Goal: Task Accomplishment & Management: Use online tool/utility

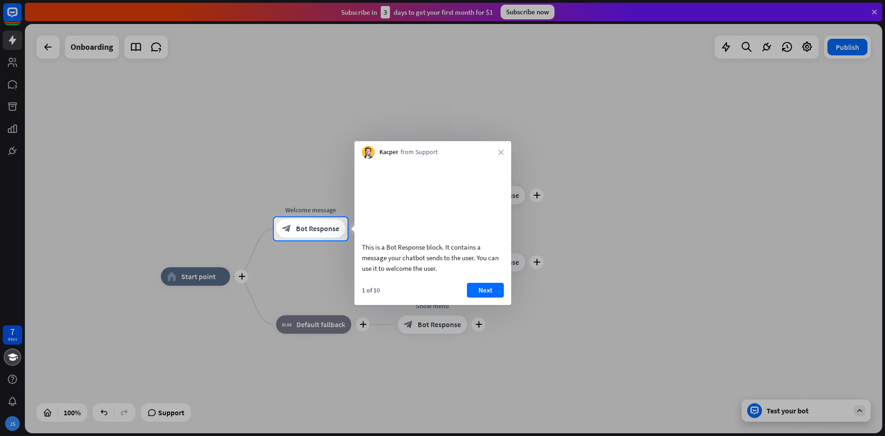
click at [493, 149] on div "Kacper from Support close" at bounding box center [432, 150] width 157 height 18
click at [495, 151] on div "Kacper from Support close" at bounding box center [432, 150] width 157 height 18
click at [498, 154] on icon "close" at bounding box center [501, 152] width 6 height 6
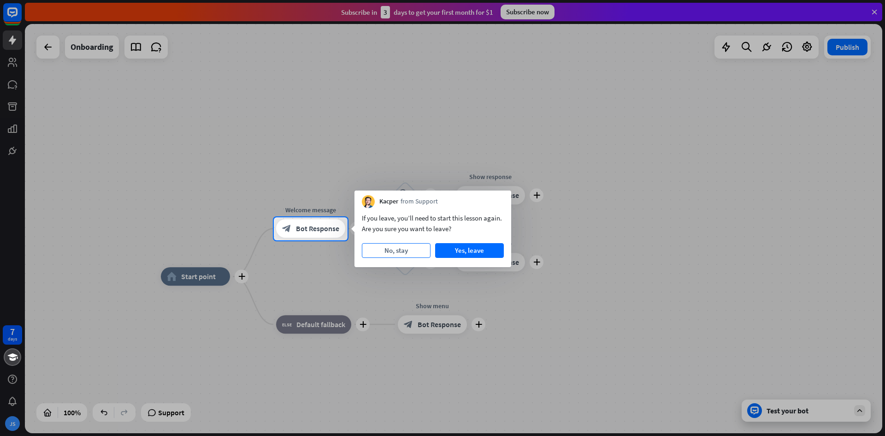
click at [417, 252] on button "No, stay" at bounding box center [396, 250] width 69 height 15
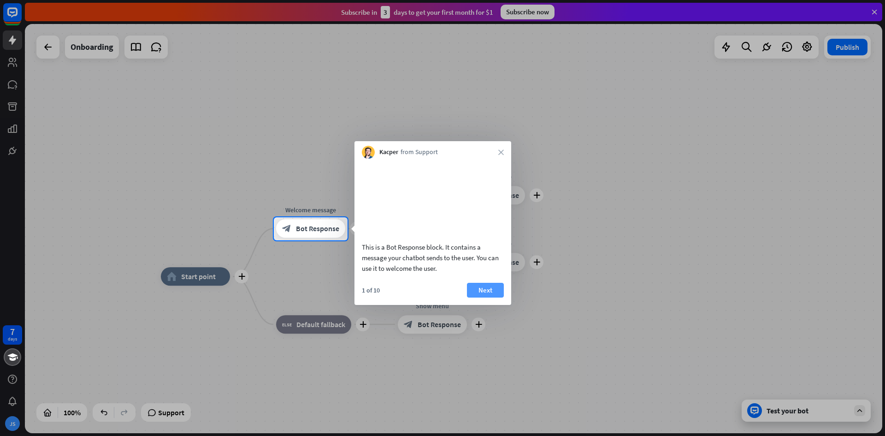
click at [483, 297] on button "Next" at bounding box center [485, 290] width 37 height 15
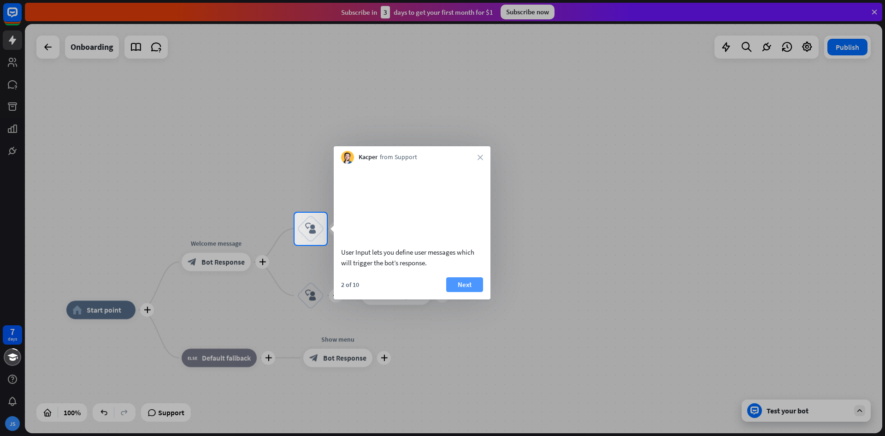
click at [472, 292] on button "Next" at bounding box center [464, 284] width 37 height 15
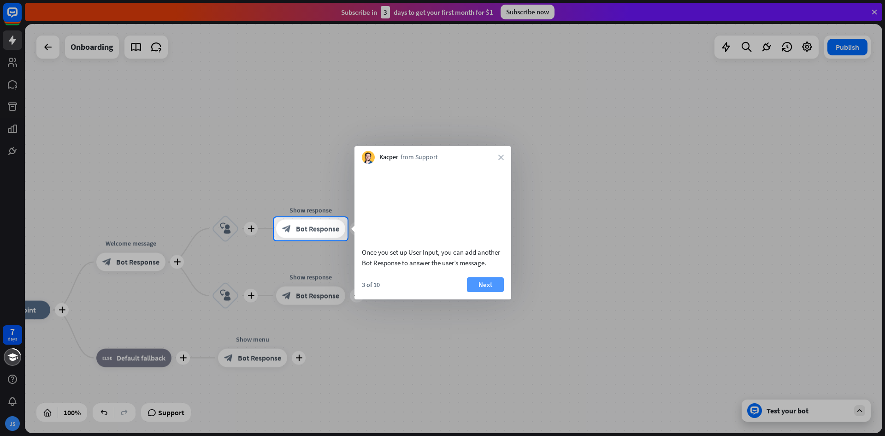
click at [478, 292] on button "Next" at bounding box center [485, 284] width 37 height 15
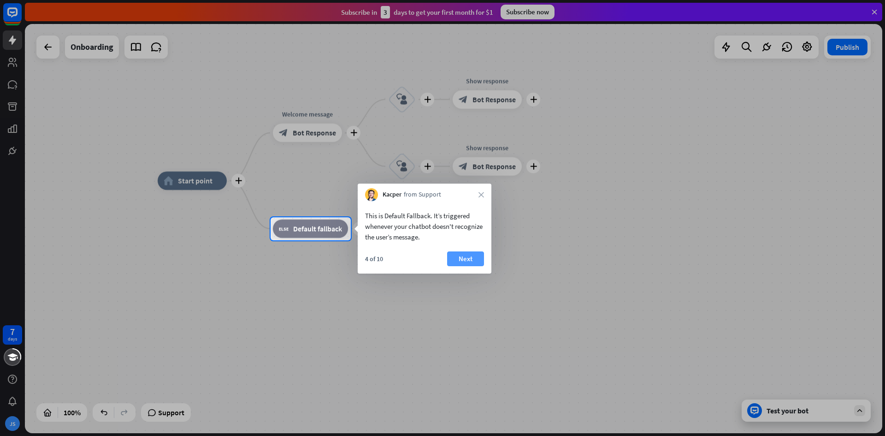
click at [465, 260] on button "Next" at bounding box center [465, 258] width 37 height 15
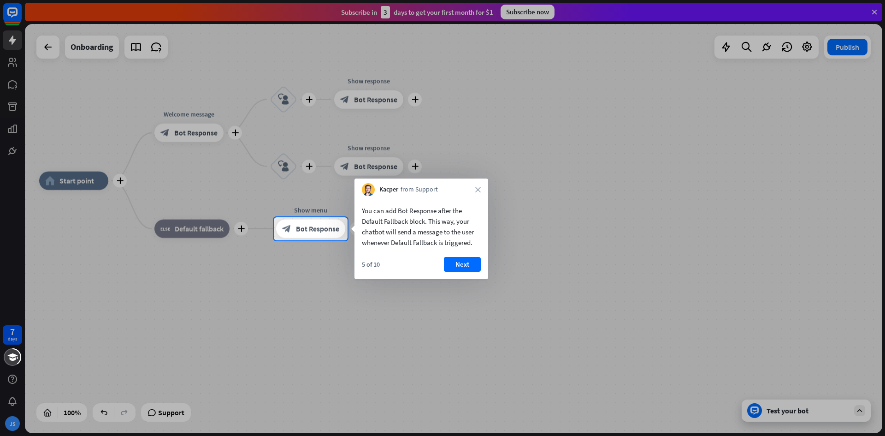
click at [465, 260] on button "Next" at bounding box center [462, 264] width 37 height 15
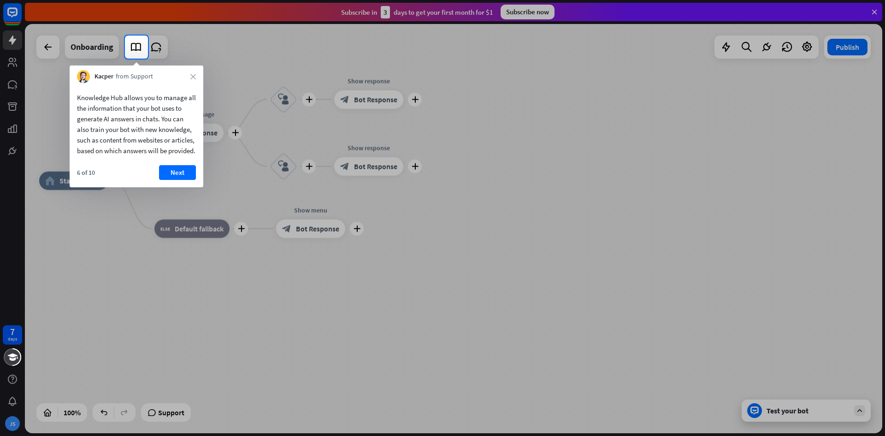
click at [178, 187] on div "6 of 10 Next" at bounding box center [137, 176] width 134 height 22
click at [183, 180] on button "Next" at bounding box center [177, 172] width 37 height 15
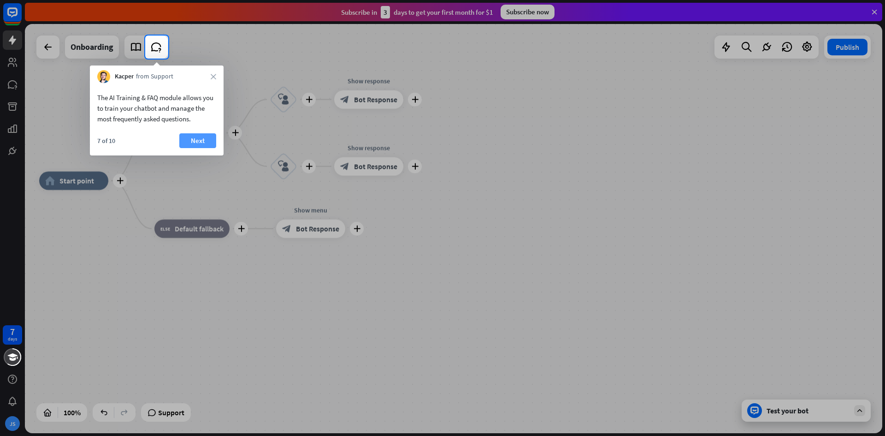
click at [207, 139] on button "Next" at bounding box center [197, 140] width 37 height 15
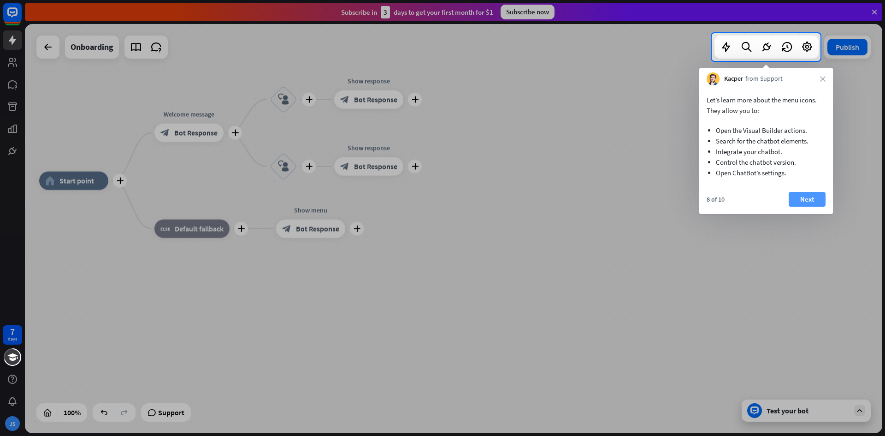
drag, startPoint x: 800, startPoint y: 202, endPoint x: 805, endPoint y: 206, distance: 6.0
click at [805, 206] on button "Next" at bounding box center [807, 199] width 37 height 15
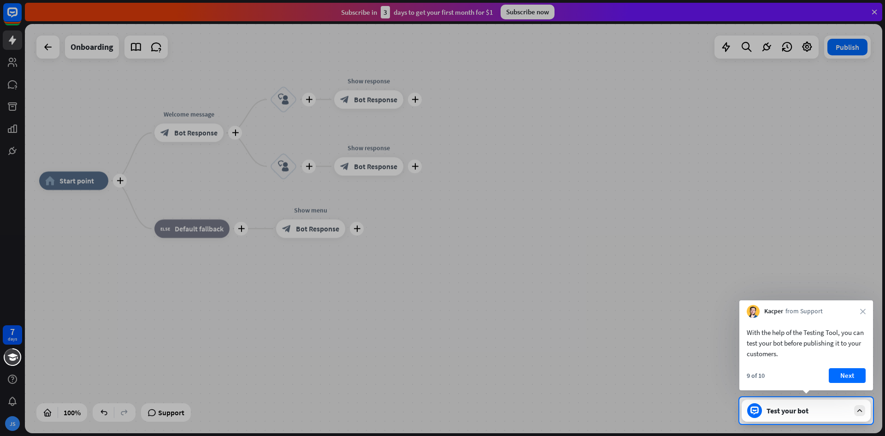
click at [832, 379] on button "Next" at bounding box center [847, 375] width 37 height 15
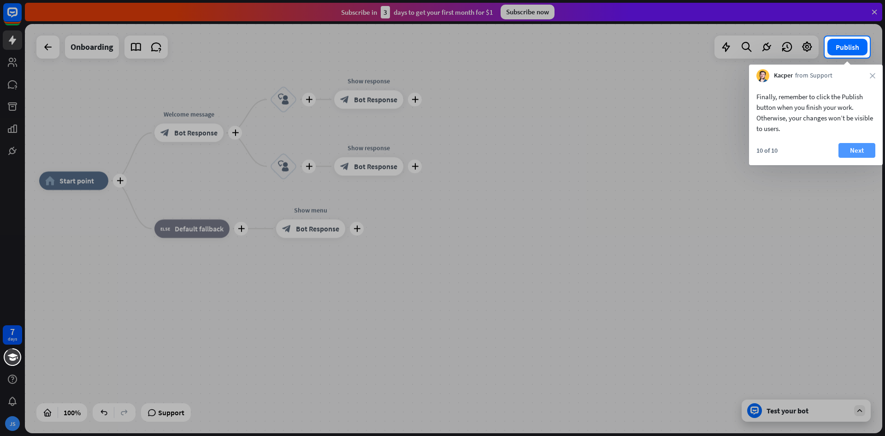
click at [865, 157] on button "Next" at bounding box center [856, 150] width 37 height 15
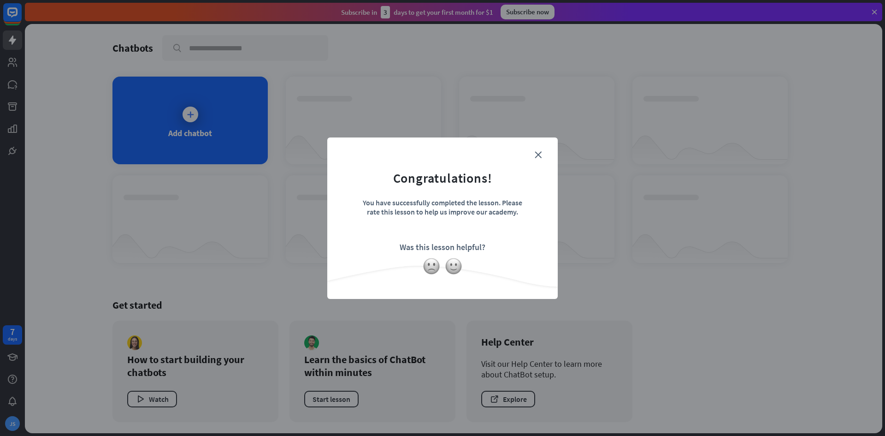
drag, startPoint x: 543, startPoint y: 154, endPoint x: 535, endPoint y: 159, distance: 10.1
click at [535, 159] on form "Congratulations! You have successfully completed the lesson. Please rate this l…" at bounding box center [442, 204] width 207 height 110
click at [544, 143] on div "close Congratulations! You have successfully completed the lesson. Please rate …" at bounding box center [442, 217] width 230 height 161
click at [525, 165] on form "Congratulations! You have successfully completed the lesson. Please rate this l…" at bounding box center [442, 204] width 207 height 110
drag, startPoint x: 548, startPoint y: 149, endPoint x: 546, endPoint y: 154, distance: 5.2
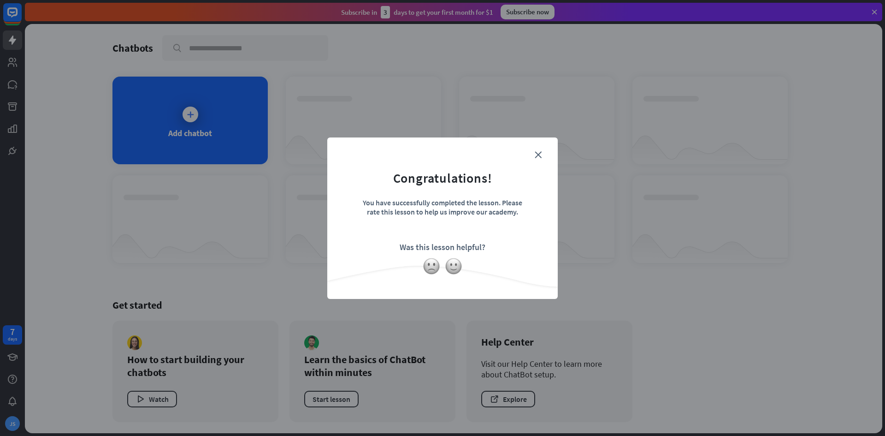
click at [548, 152] on div "close Congratulations! You have successfully completed the lesson. Please rate …" at bounding box center [442, 217] width 230 height 161
click at [545, 155] on form "Congratulations! You have successfully completed the lesson. Please rate this l…" at bounding box center [442, 204] width 207 height 110
click at [537, 154] on icon "close" at bounding box center [538, 154] width 7 height 7
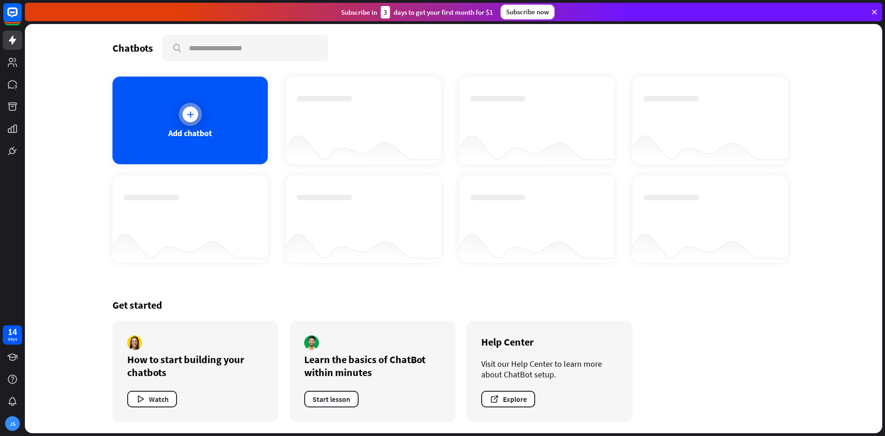
click at [127, 104] on div "Add chatbot" at bounding box center [189, 121] width 155 height 88
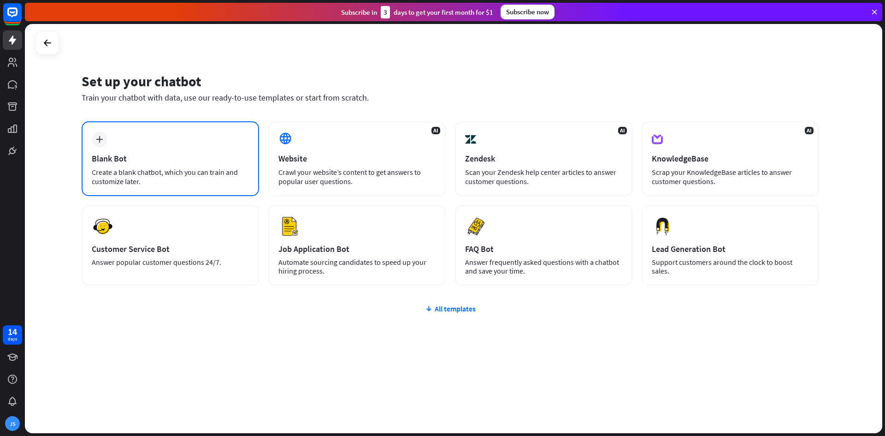
click at [221, 160] on div "Blank Bot" at bounding box center [170, 158] width 157 height 11
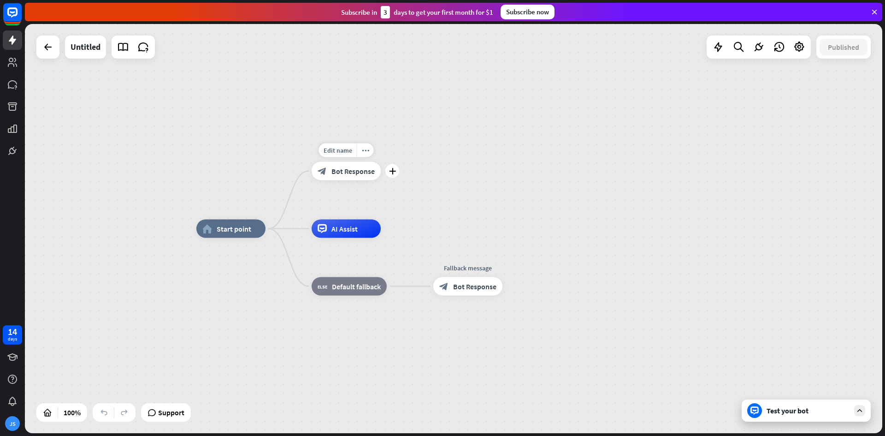
click at [337, 165] on div "block_bot_response Bot Response" at bounding box center [346, 171] width 69 height 18
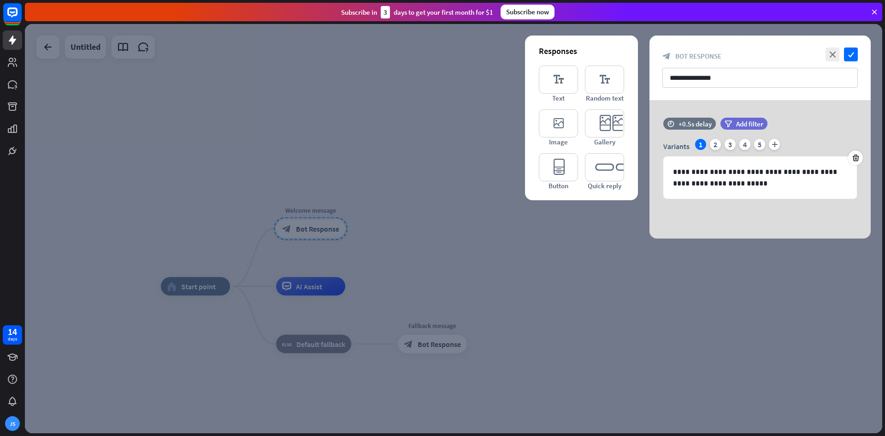
click at [542, 282] on div at bounding box center [453, 228] width 857 height 409
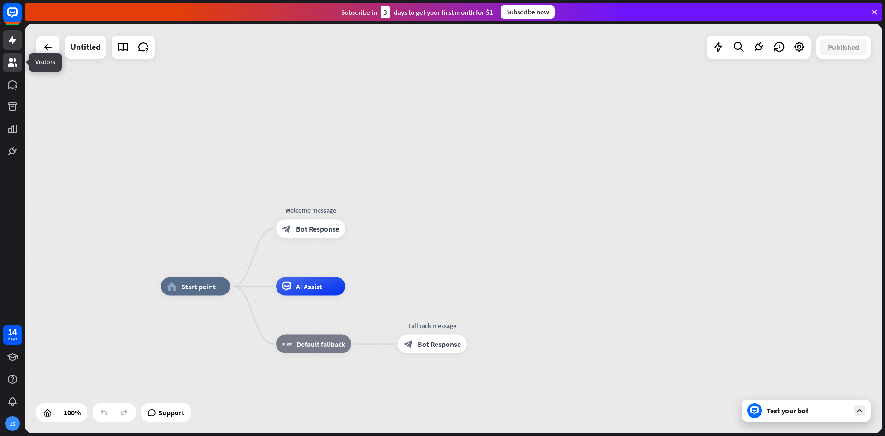
click at [13, 56] on link at bounding box center [12, 62] width 19 height 19
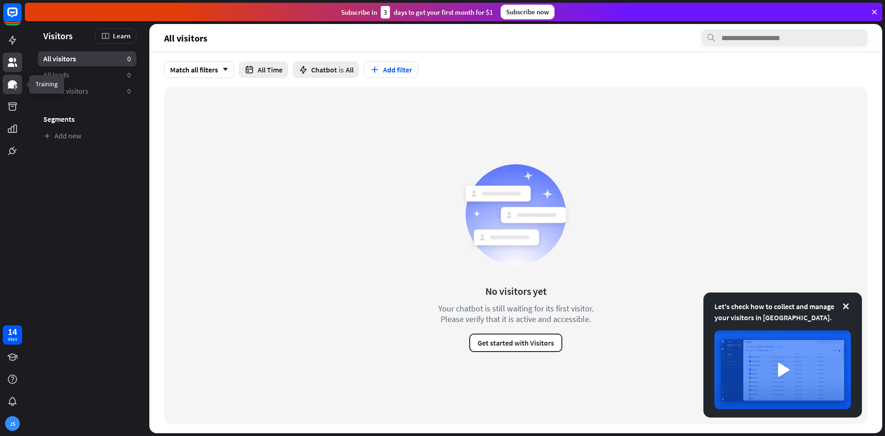
click at [21, 83] on link at bounding box center [12, 84] width 19 height 19
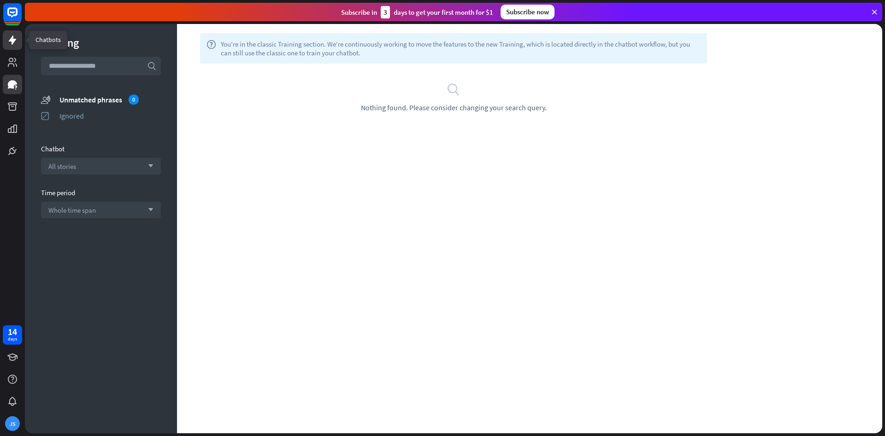
click at [16, 47] on link at bounding box center [12, 39] width 19 height 19
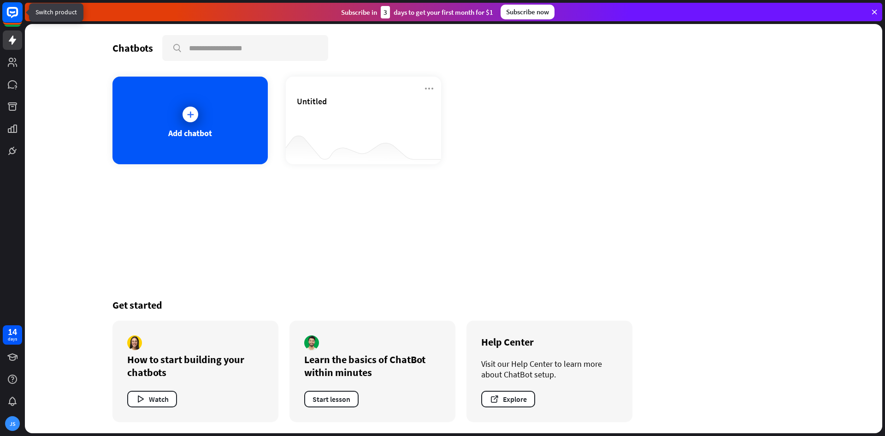
click at [12, 23] on icon at bounding box center [12, 12] width 21 height 21
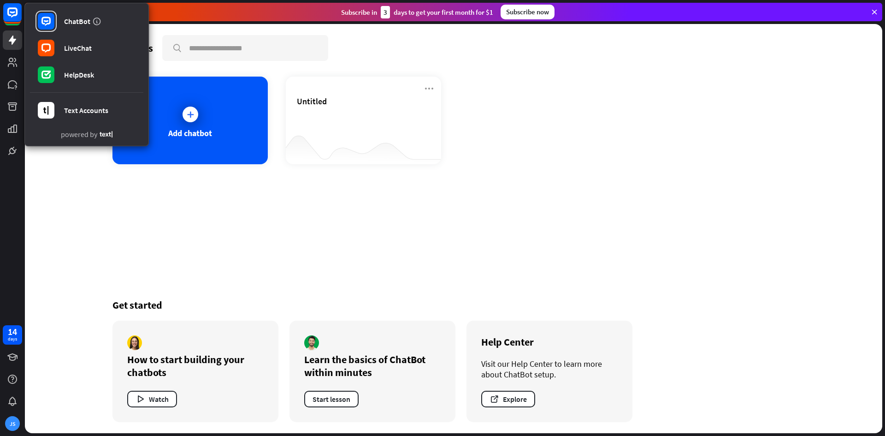
click at [76, 222] on div "Chatbots search Add chatbot Untitled Get started How to start building your cha…" at bounding box center [453, 228] width 857 height 409
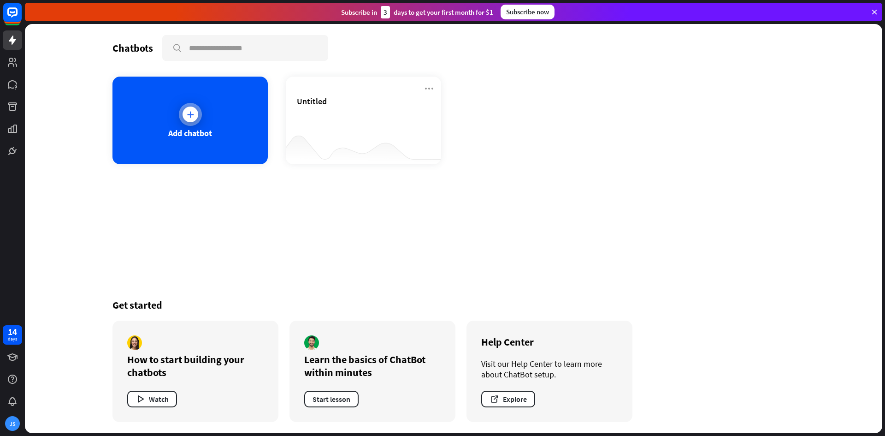
click at [192, 114] on icon at bounding box center [190, 114] width 9 height 9
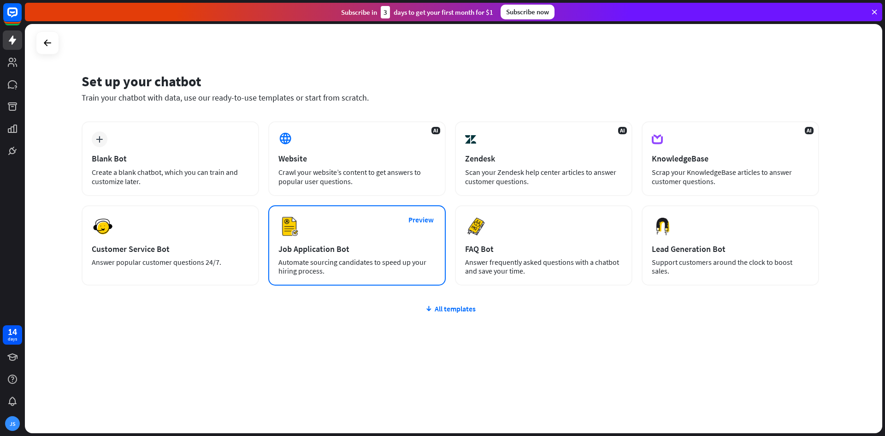
click at [283, 265] on div "Automate sourcing candidates to speed up your hiring process." at bounding box center [356, 267] width 157 height 18
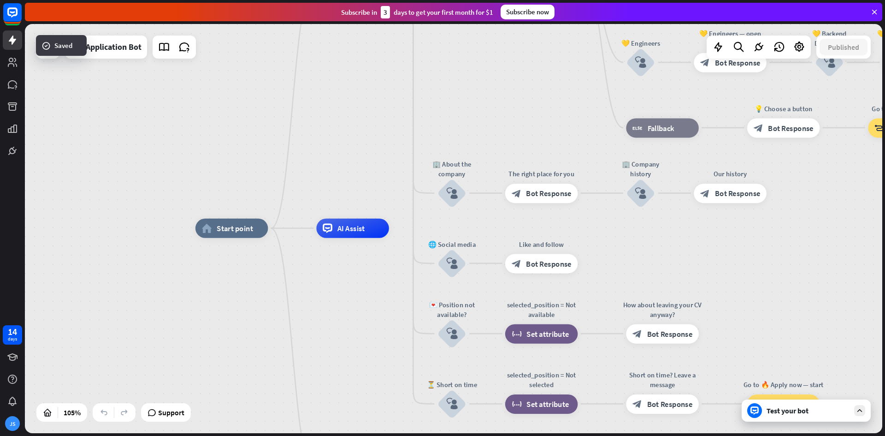
click at [815, 409] on div "Test your bot" at bounding box center [807, 410] width 83 height 9
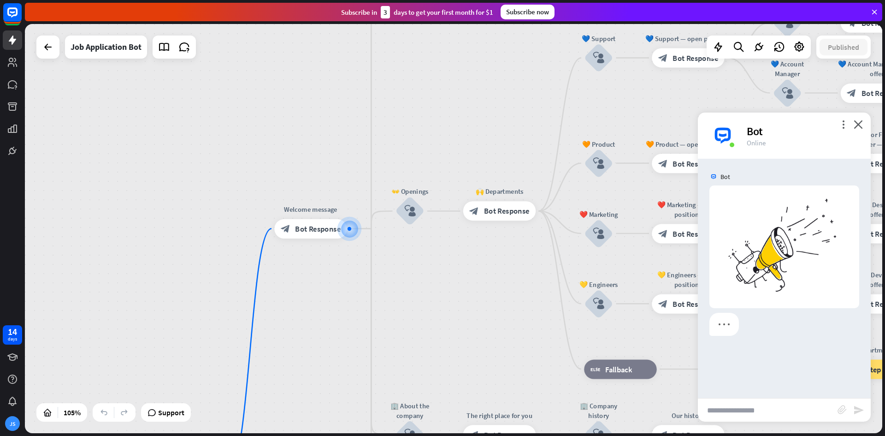
click at [769, 128] on div "Bot" at bounding box center [803, 131] width 113 height 14
click at [839, 124] on icon "more_vert" at bounding box center [843, 124] width 9 height 9
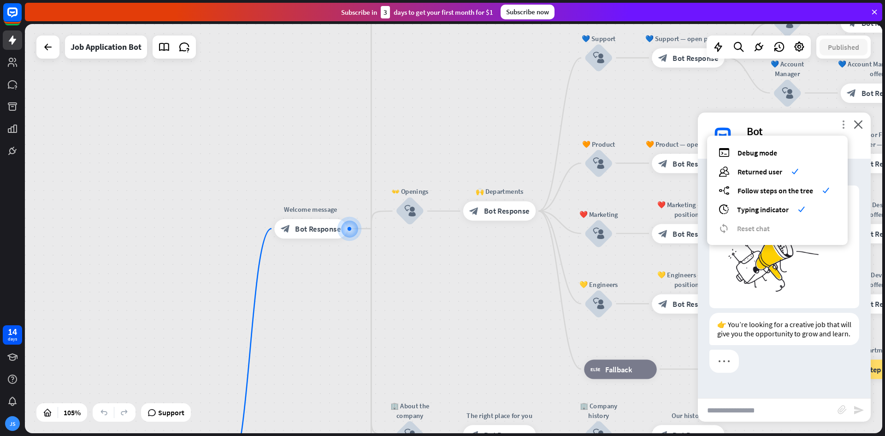
click at [839, 124] on icon "more_vert" at bounding box center [843, 124] width 9 height 9
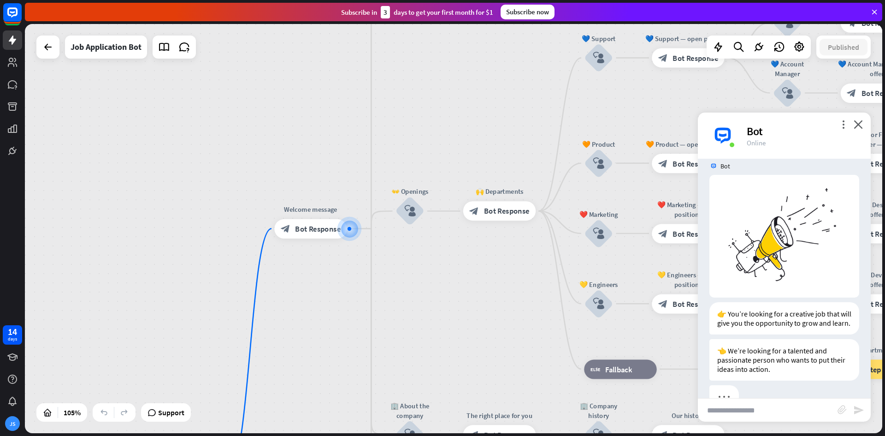
scroll to position [38, 0]
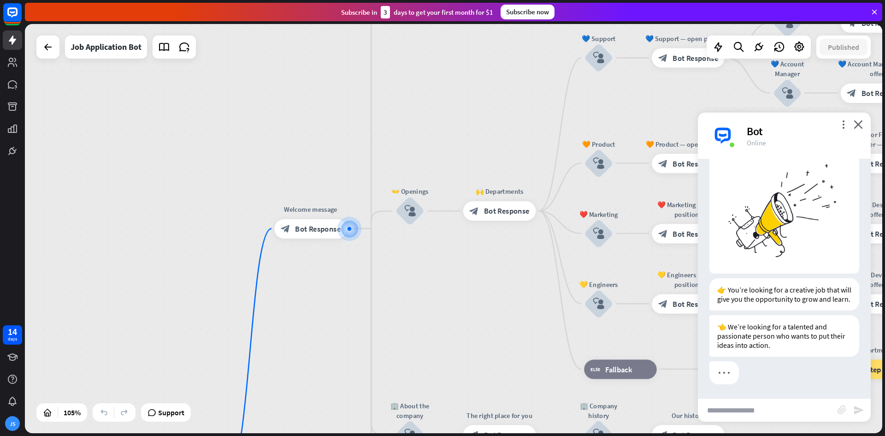
drag, startPoint x: 811, startPoint y: 121, endPoint x: 769, endPoint y: 135, distance: 44.7
click at [756, 131] on div "more_vert close Bot Online" at bounding box center [784, 135] width 173 height 46
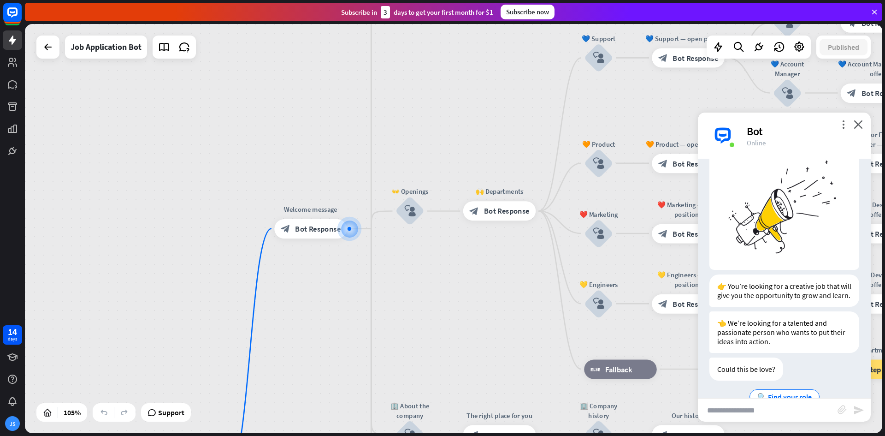
scroll to position [64, 0]
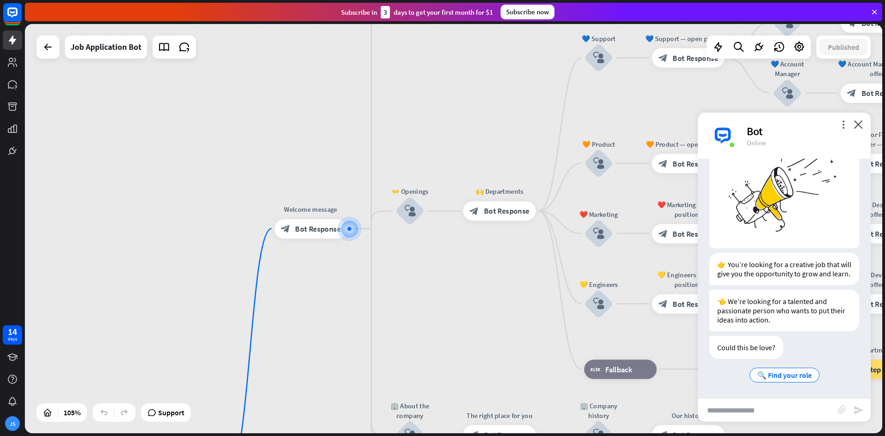
click at [775, 138] on div "Online" at bounding box center [803, 142] width 113 height 9
drag, startPoint x: 861, startPoint y: 266, endPoint x: 861, endPoint y: 260, distance: 6.0
click at [861, 260] on div "👉 You’re looking for a creative job that will give you the opportunity to grow …" at bounding box center [784, 271] width 173 height 37
click at [847, 126] on icon "more_vert" at bounding box center [843, 124] width 9 height 9
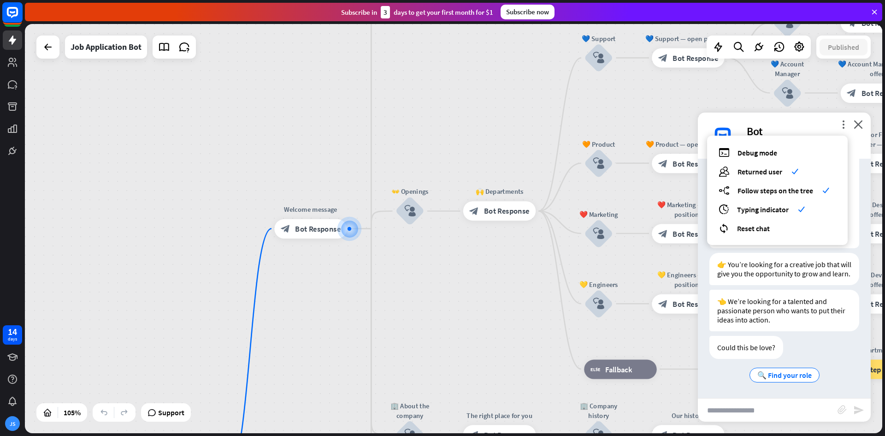
click at [9, 16] on icon at bounding box center [12, 12] width 11 height 11
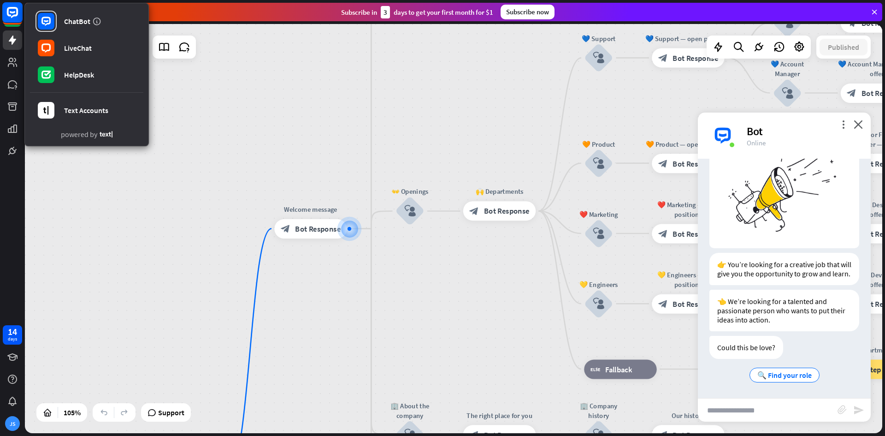
click at [7, 9] on icon at bounding box center [12, 12] width 11 height 11
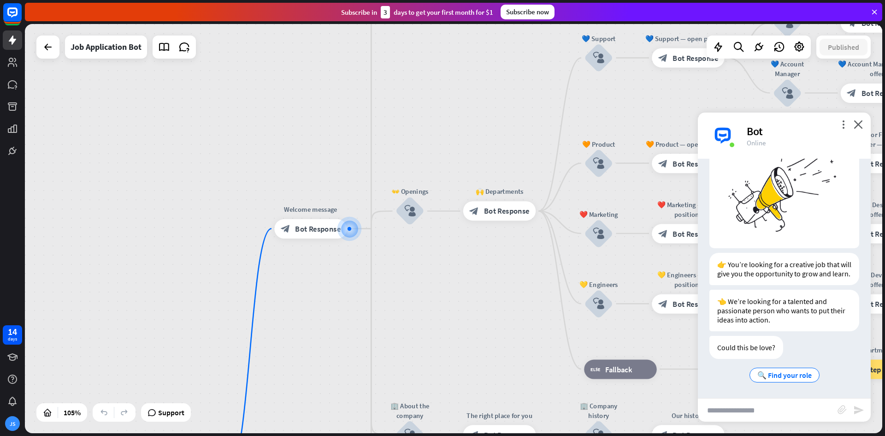
click at [837, 121] on div "more_vert close Bot Online" at bounding box center [784, 135] width 173 height 46
click at [841, 123] on icon "more_vert" at bounding box center [843, 124] width 9 height 9
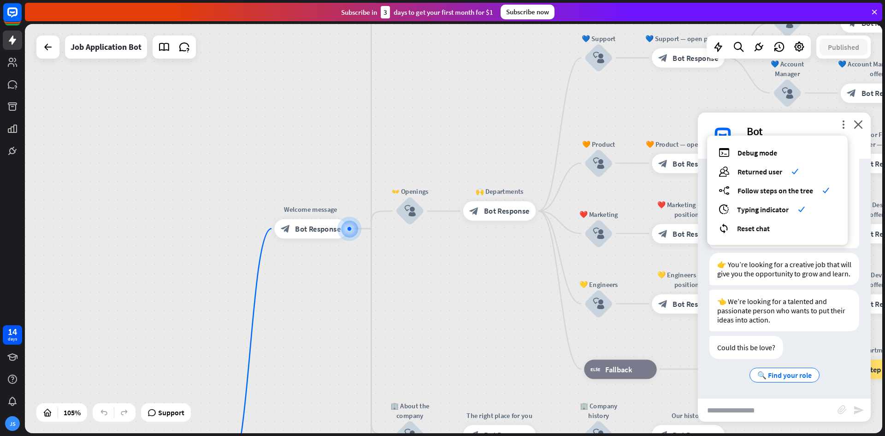
click at [819, 333] on div "👈 We’re looking for a talented and passionate person who wants to put their ide…" at bounding box center [784, 312] width 173 height 46
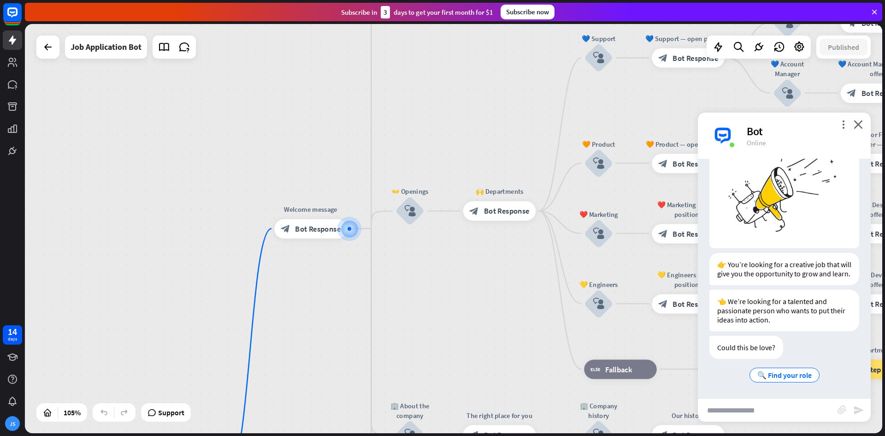
click at [840, 129] on div "Bot" at bounding box center [803, 131] width 113 height 14
click at [842, 130] on div "Bot" at bounding box center [803, 131] width 113 height 14
click at [844, 125] on icon "more_vert" at bounding box center [843, 124] width 9 height 9
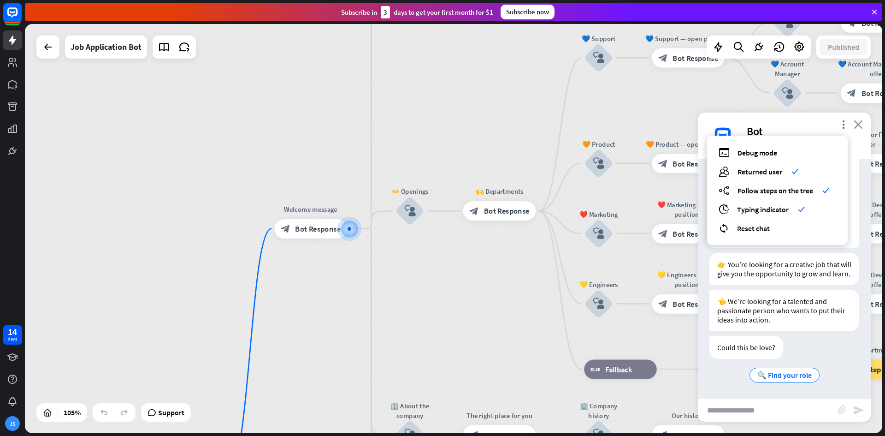
click at [854, 124] on icon "close" at bounding box center [858, 124] width 9 height 9
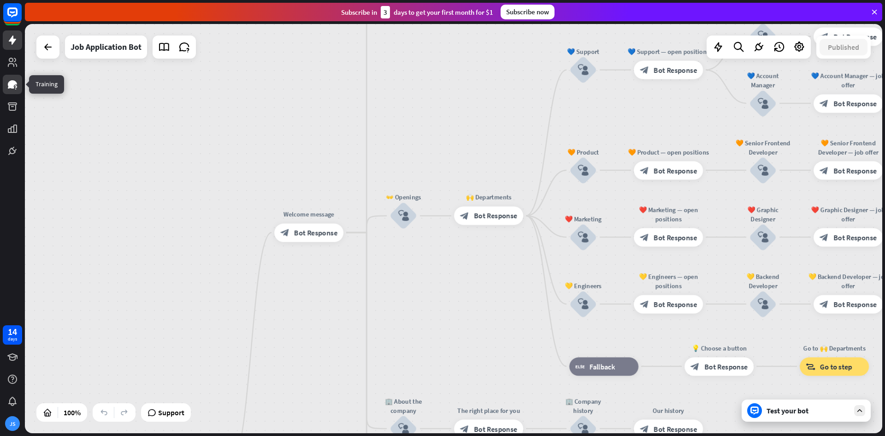
click at [14, 89] on icon at bounding box center [12, 84] width 11 height 11
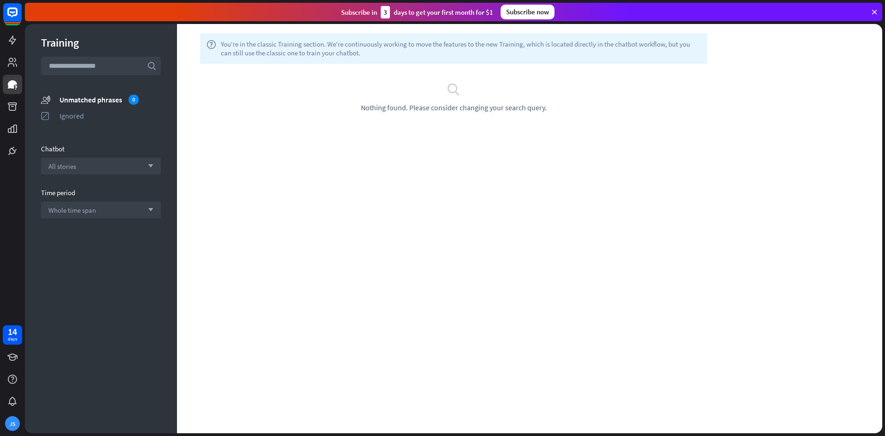
click at [25, 75] on div "Training search unmatched_phrases Unmatched phrases 0 ignored Ignored Chatbot A…" at bounding box center [101, 228] width 152 height 409
click at [18, 70] on link at bounding box center [12, 62] width 19 height 19
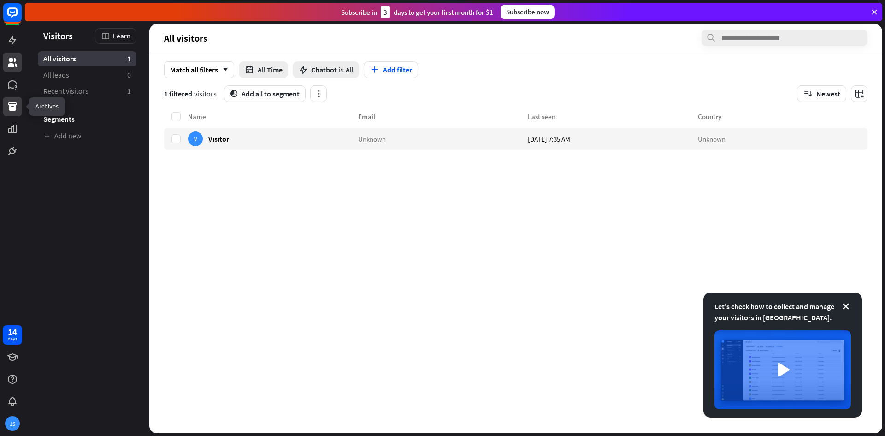
click at [11, 105] on icon at bounding box center [12, 106] width 9 height 8
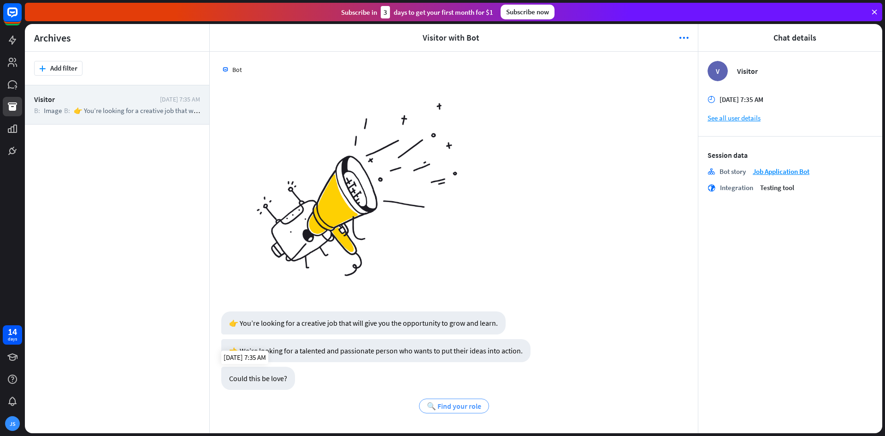
click at [485, 407] on div "🔍 Find your role" at bounding box center [454, 405] width 70 height 15
click at [477, 402] on span "🔍 Find your role" at bounding box center [454, 405] width 54 height 9
click at [472, 403] on span "🔍 Find your role" at bounding box center [454, 405] width 54 height 9
click at [470, 405] on span "🔍 Find your role" at bounding box center [454, 405] width 54 height 9
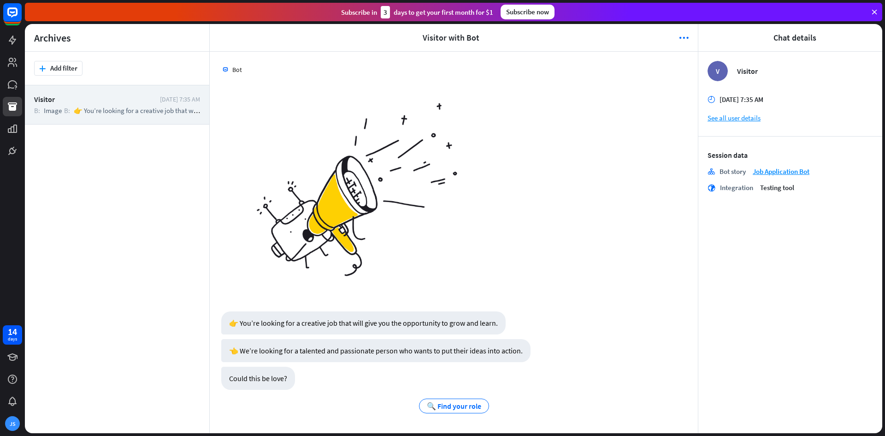
click at [48, 97] on div "Visitor" at bounding box center [94, 98] width 121 height 9
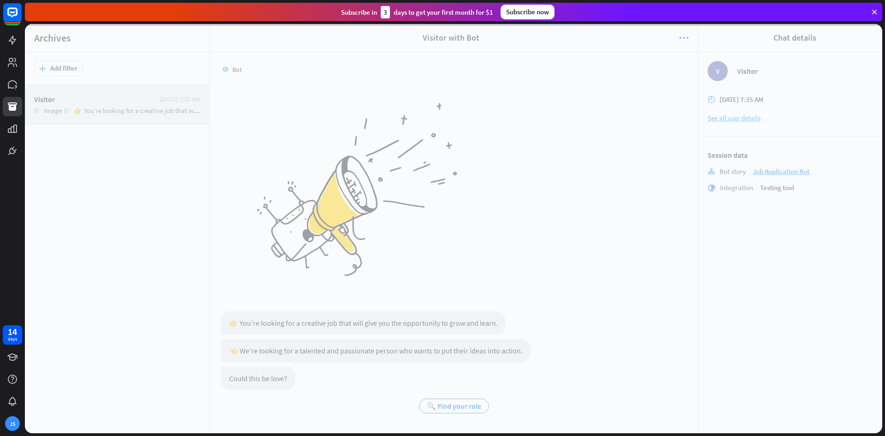
click at [48, 97] on div at bounding box center [453, 228] width 857 height 409
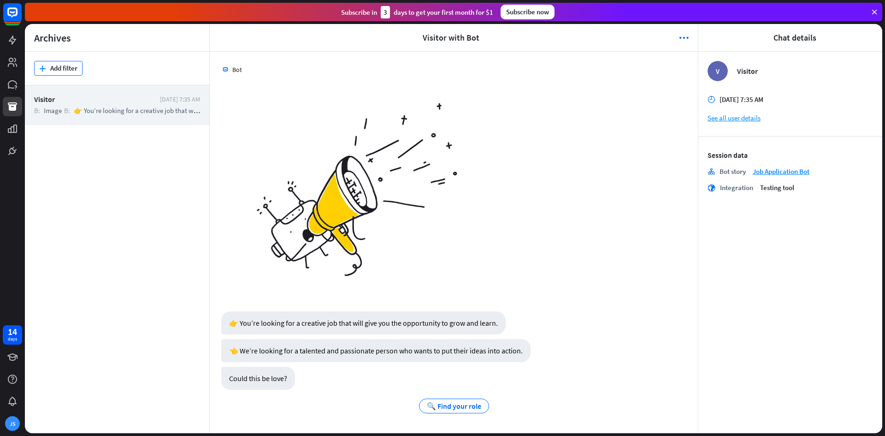
click at [46, 75] on button "plus Add filter" at bounding box center [58, 68] width 48 height 15
click at [47, 68] on button "plus Add filter" at bounding box center [58, 68] width 48 height 15
click at [15, 51] on div at bounding box center [12, 80] width 25 height 160
click at [2, 132] on div at bounding box center [12, 80] width 25 height 160
click at [7, 135] on link at bounding box center [12, 128] width 19 height 19
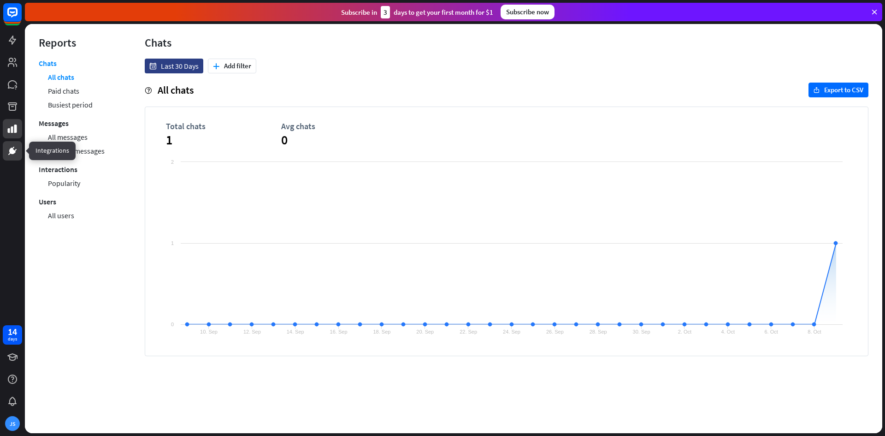
click at [12, 152] on icon at bounding box center [13, 151] width 6 height 6
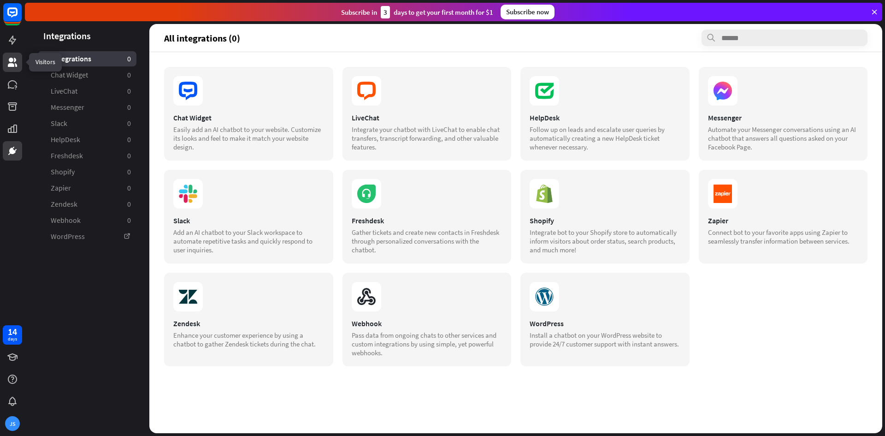
click at [12, 53] on link at bounding box center [12, 62] width 19 height 19
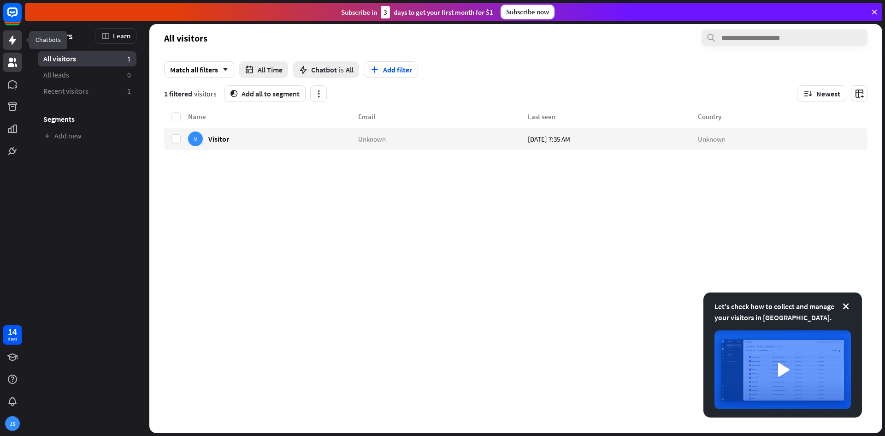
click at [7, 42] on icon at bounding box center [12, 40] width 11 height 11
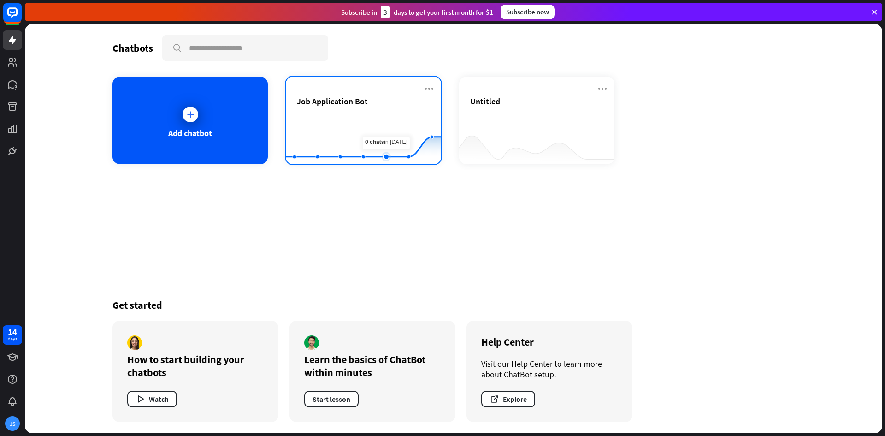
click at [384, 124] on rect at bounding box center [363, 141] width 155 height 58
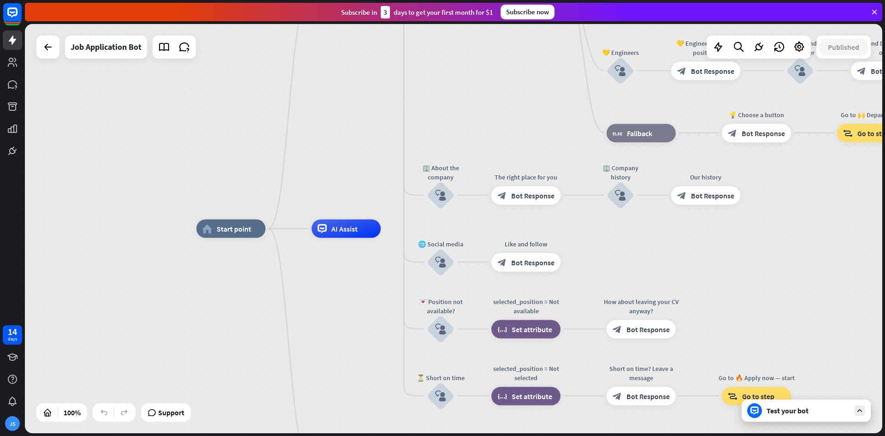
click at [819, 417] on div "Test your bot" at bounding box center [806, 410] width 129 height 22
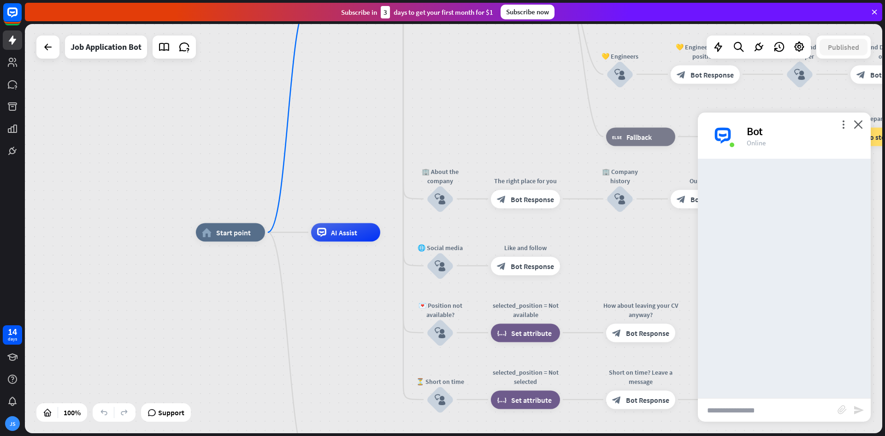
click at [814, 413] on input "text" at bounding box center [768, 409] width 140 height 23
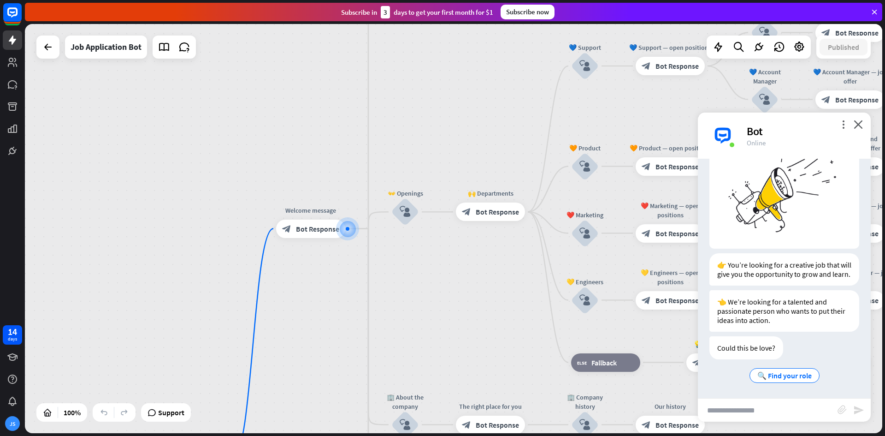
scroll to position [64, 0]
type input "***"
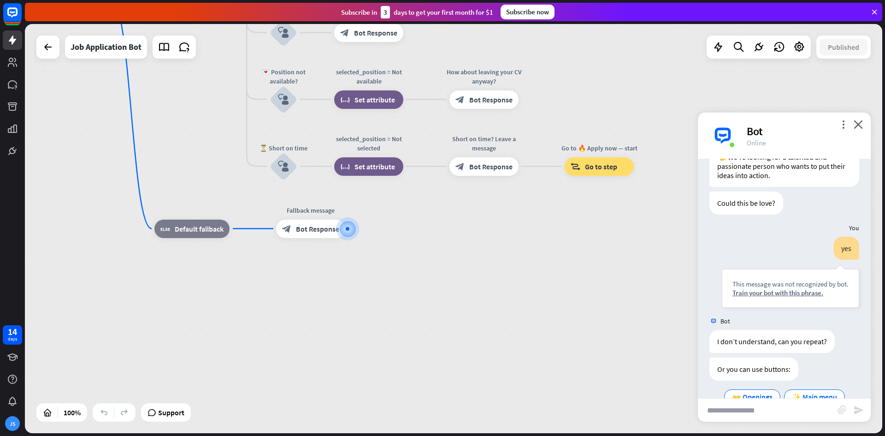
scroll to position [230, 0]
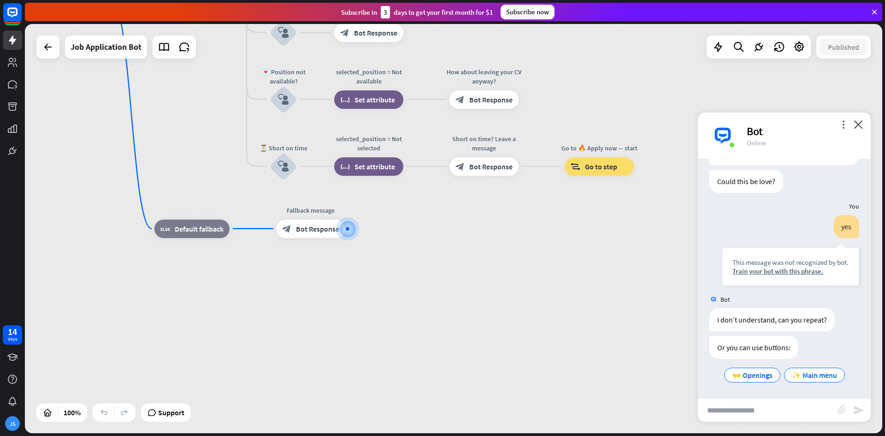
click at [742, 381] on div "👐 Openings" at bounding box center [752, 374] width 56 height 15
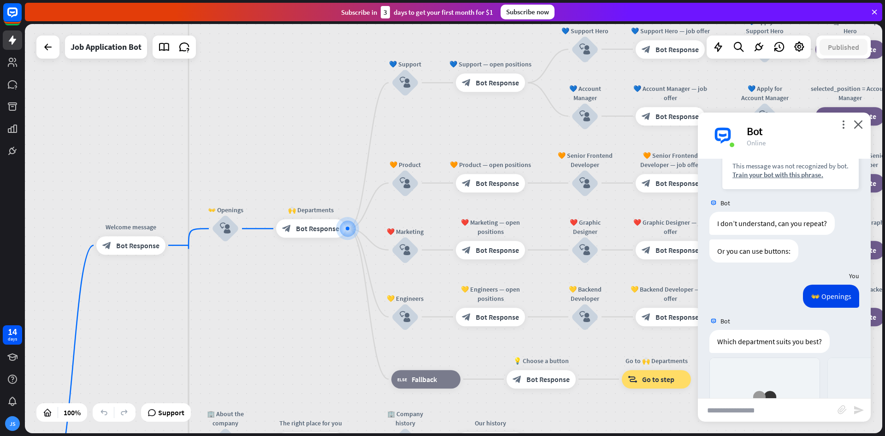
scroll to position [502, 0]
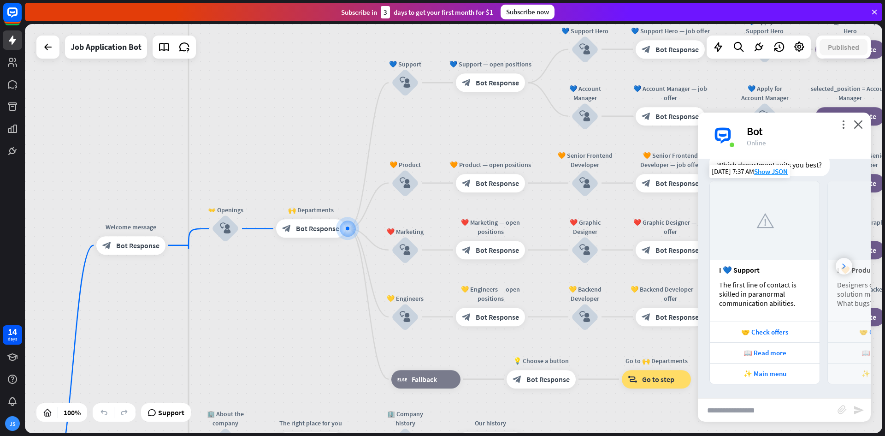
click at [836, 271] on div at bounding box center [844, 266] width 17 height 17
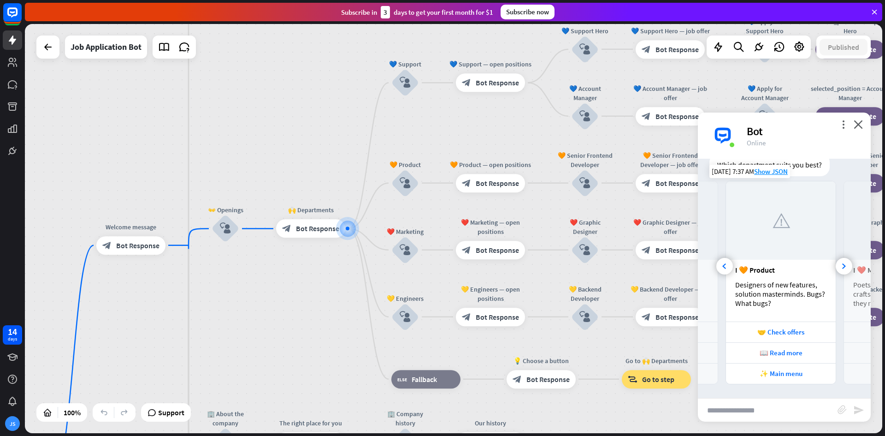
click at [836, 275] on div "I 💙 Support The first line of contact is skilled in paranormal communication ab…" at bounding box center [784, 282] width 173 height 203
click at [836, 272] on div at bounding box center [844, 266] width 17 height 17
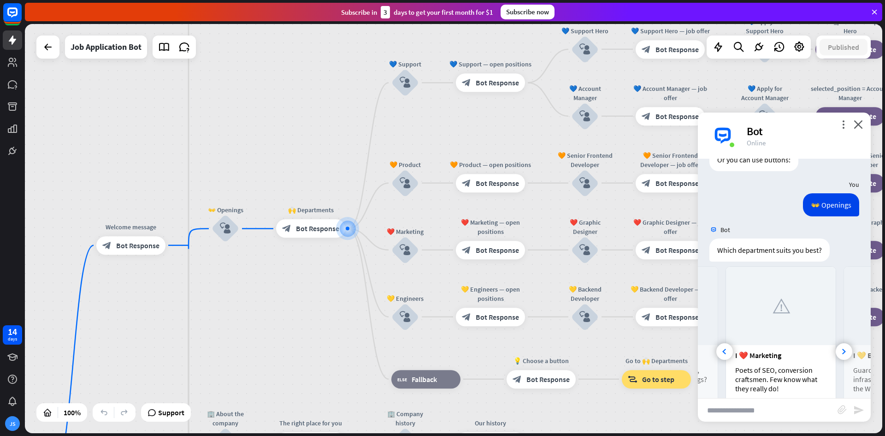
scroll to position [410, 0]
click at [778, 414] on input "text" at bounding box center [768, 409] width 140 height 23
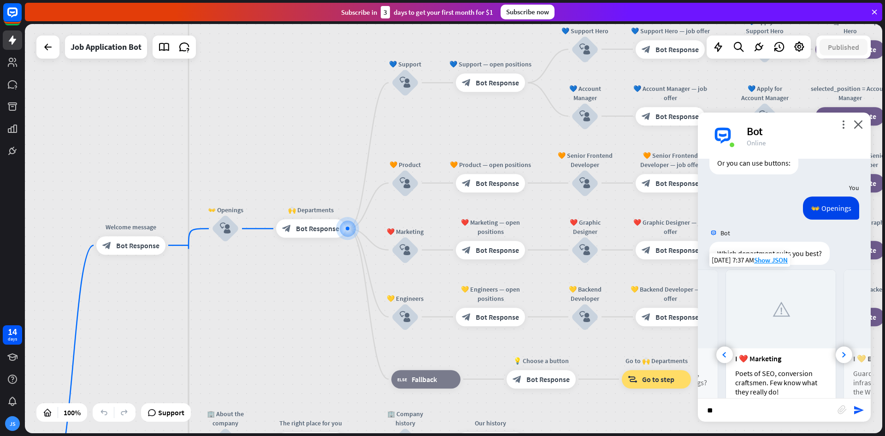
type input "*"
type input "**********"
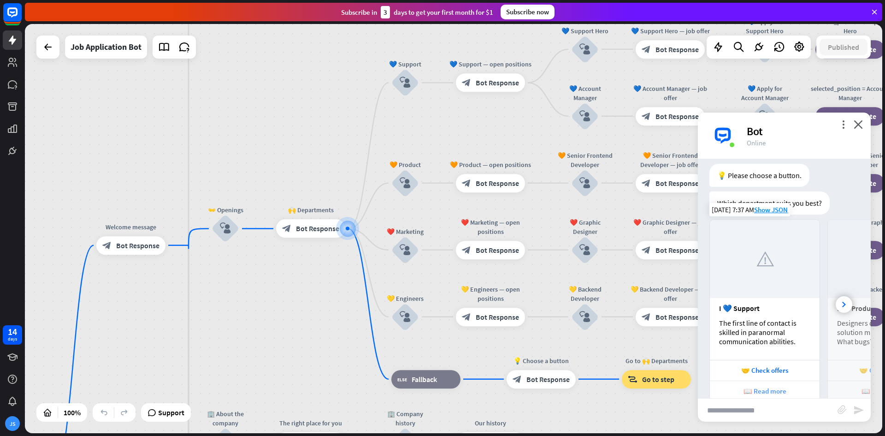
scroll to position [876, 0]
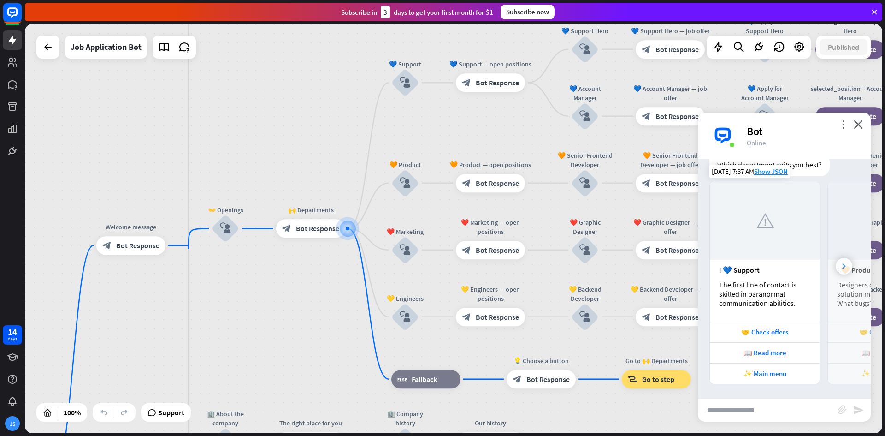
click at [837, 269] on div at bounding box center [844, 266] width 17 height 17
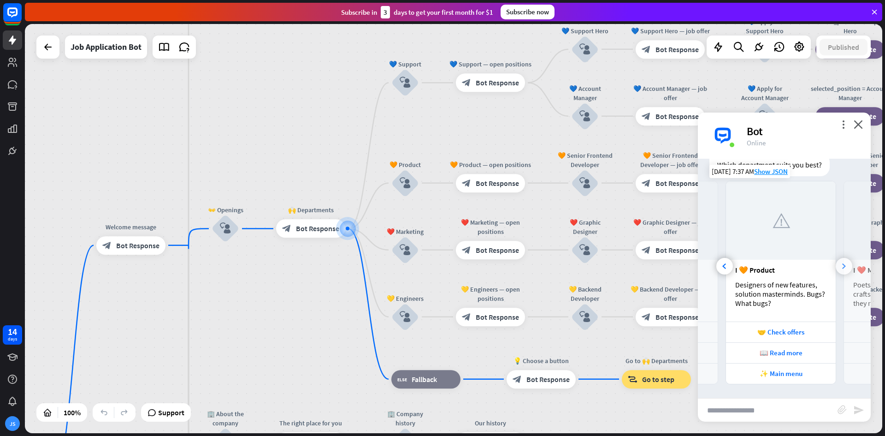
click at [837, 269] on div at bounding box center [844, 266] width 17 height 17
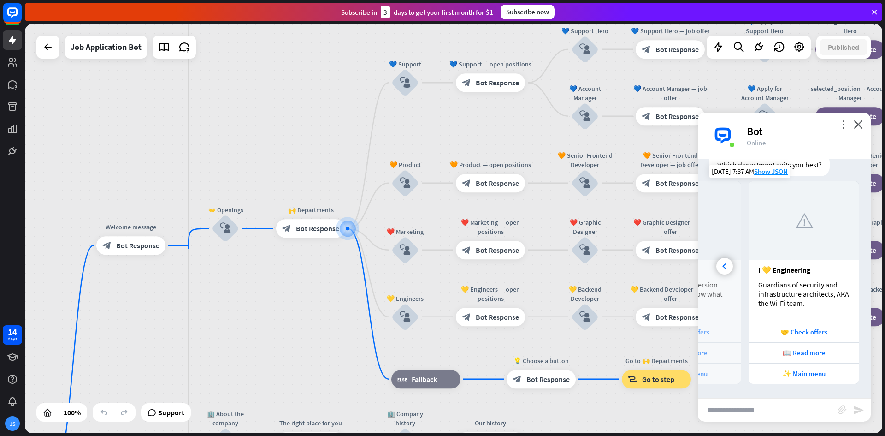
scroll to position [0, 322]
click at [837, 269] on div "I 💛 Engineering" at bounding box center [803, 269] width 91 height 9
click at [820, 327] on div "🤝 Check offers" at bounding box center [804, 331] width 100 height 9
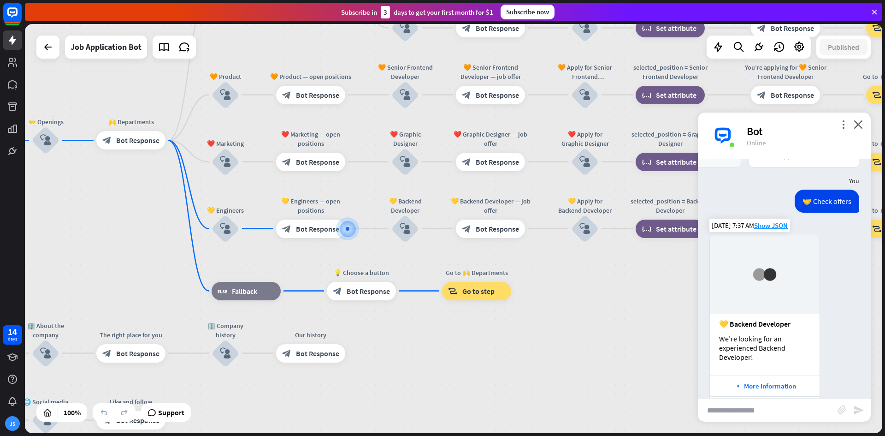
scroll to position [1126, 0]
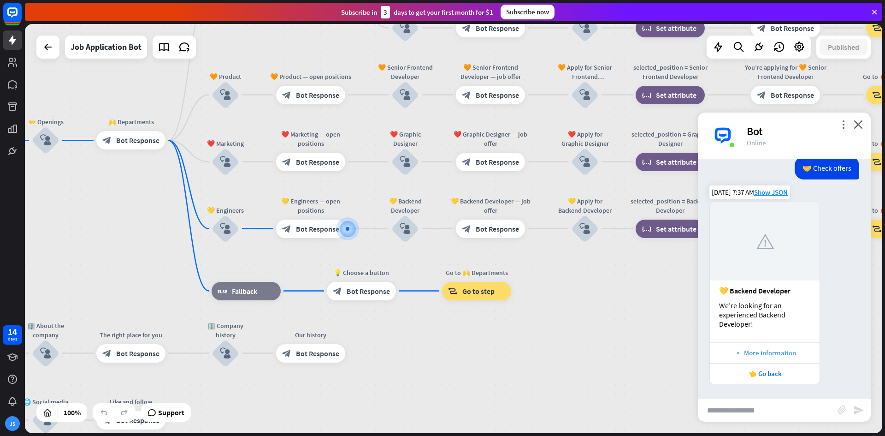
click at [782, 355] on div "🔹 More information" at bounding box center [764, 352] width 100 height 9
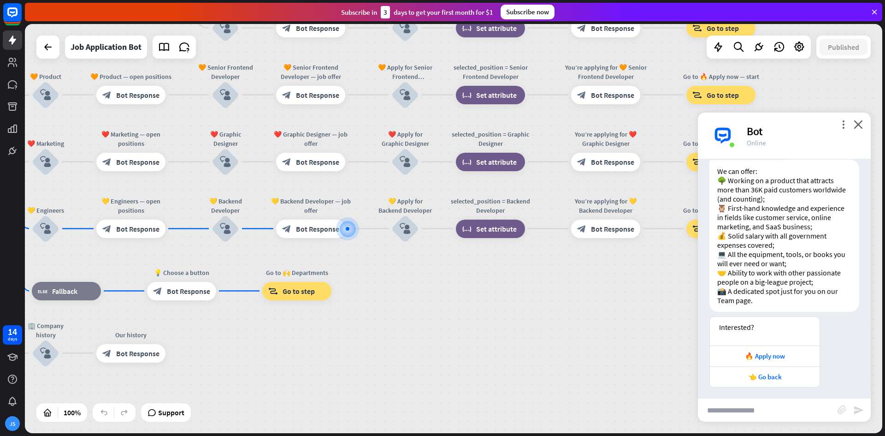
scroll to position [1578, 0]
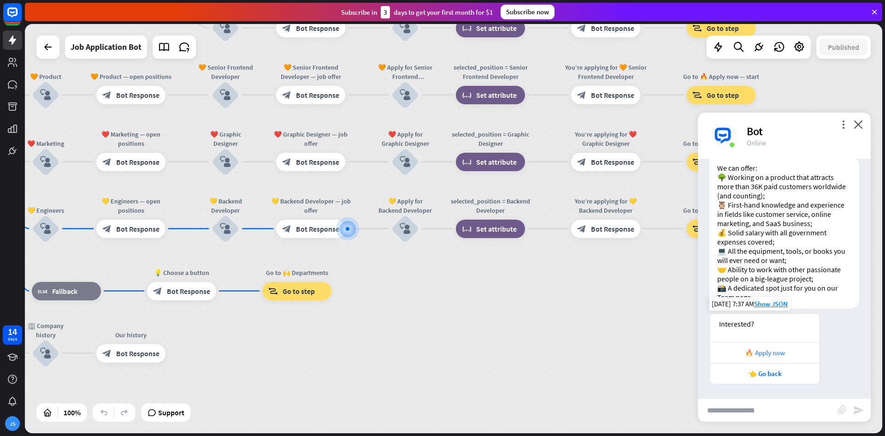
click at [795, 348] on div "🔥 Apply now" at bounding box center [764, 352] width 100 height 9
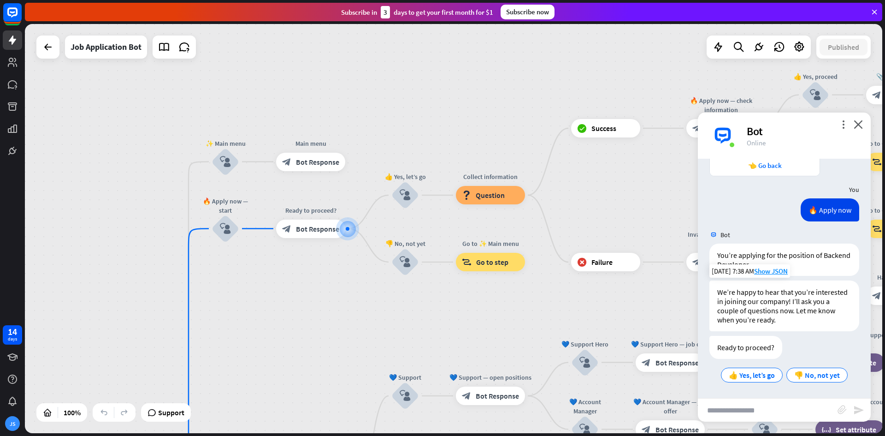
scroll to position [1785, 0]
click at [745, 372] on span "👍 Yes, let’s go" at bounding box center [752, 374] width 46 height 9
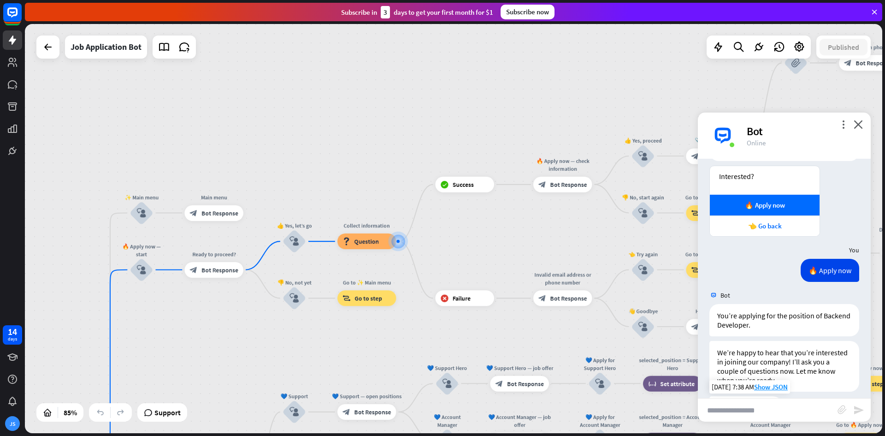
scroll to position [1850, 0]
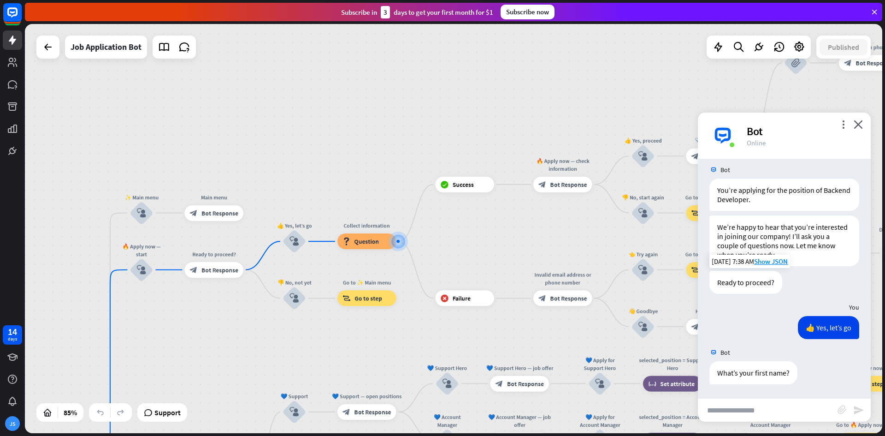
click at [746, 409] on input "text" at bounding box center [768, 409] width 140 height 23
type input "*******"
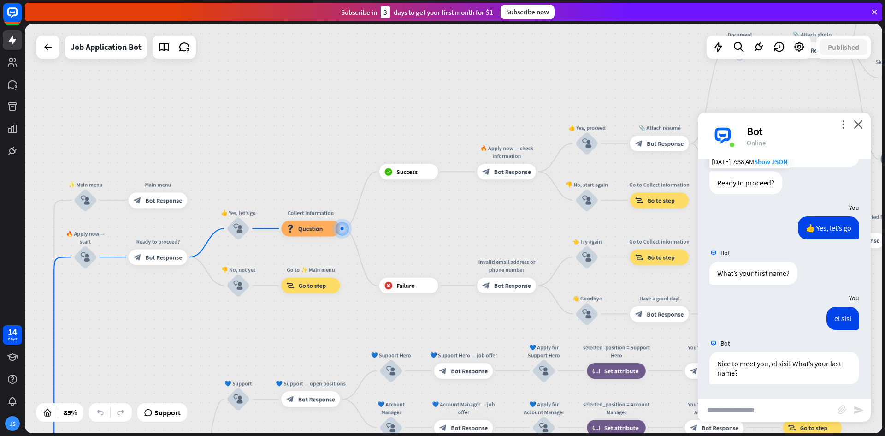
scroll to position [1950, 0]
type input "****"
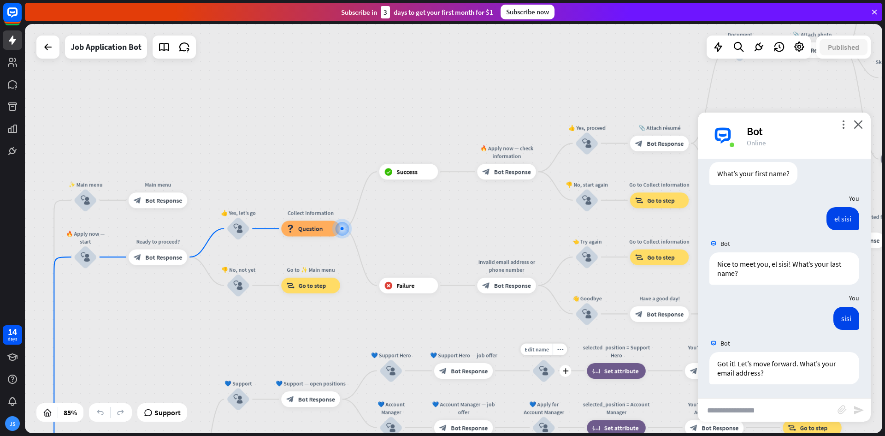
scroll to position [2050, 0]
type input "**********"
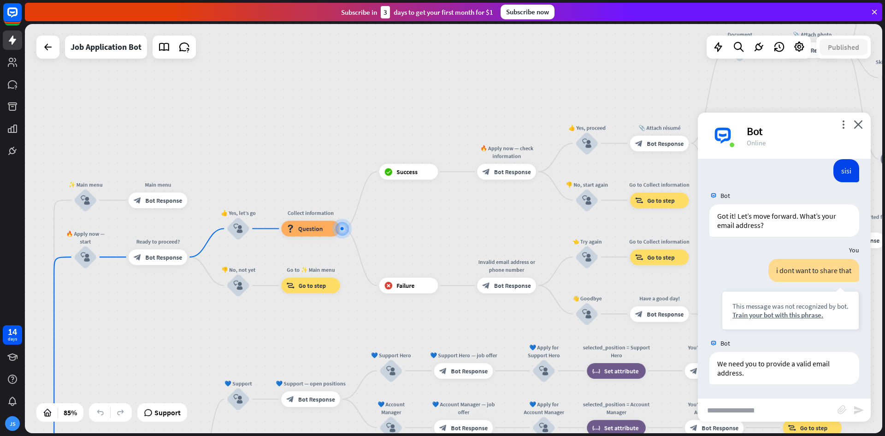
scroll to position [2197, 0]
type input "**********"
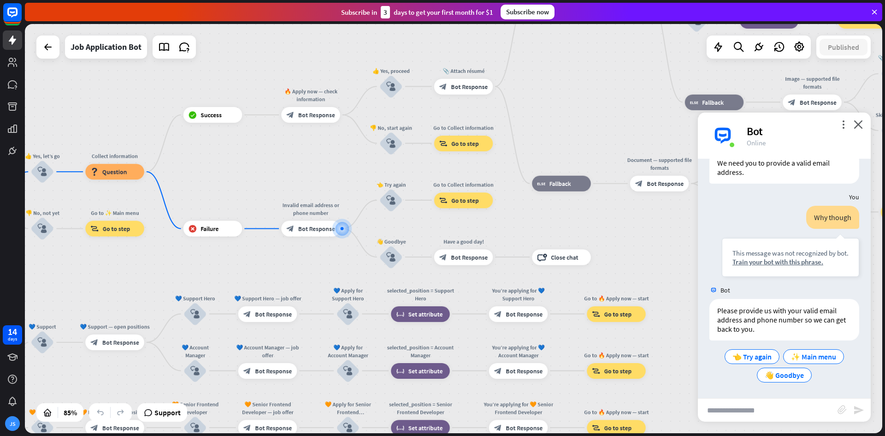
scroll to position [2398, 0]
type input "**********"
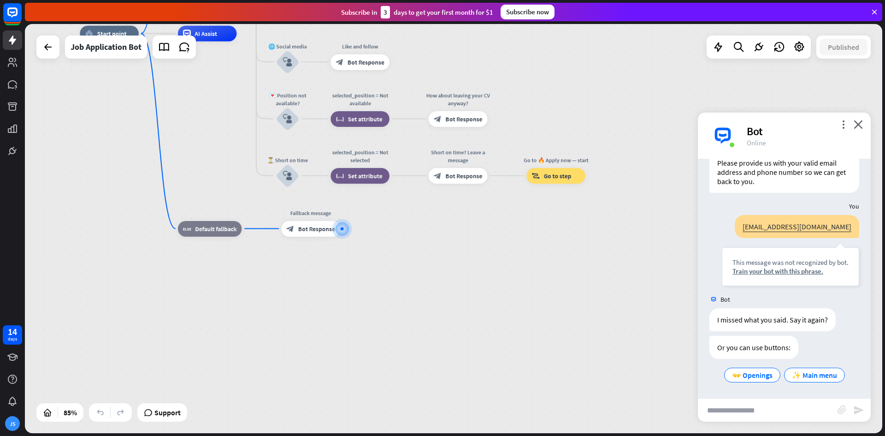
scroll to position [2545, 0]
drag, startPoint x: 860, startPoint y: 135, endPoint x: 854, endPoint y: 131, distance: 7.0
click at [860, 135] on div "more_vert close Bot Online" at bounding box center [784, 135] width 173 height 46
click at [848, 129] on div "Bot" at bounding box center [803, 131] width 113 height 14
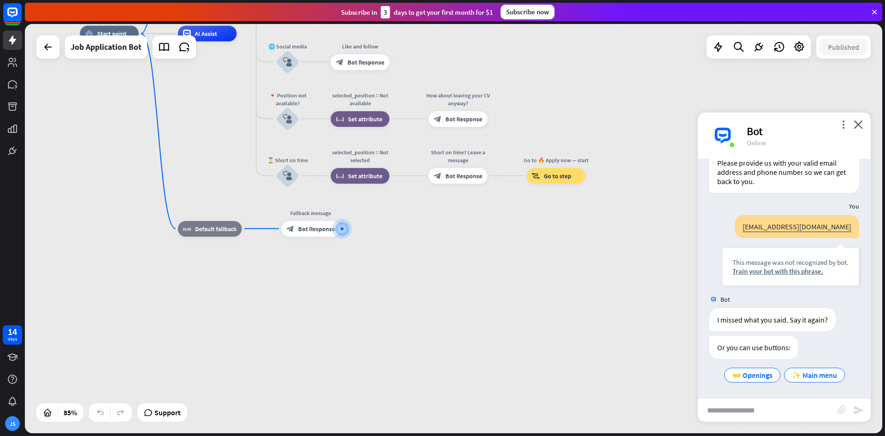
click at [848, 128] on div "Bot" at bounding box center [803, 131] width 113 height 14
click at [862, 135] on div "more_vert close Bot Online" at bounding box center [784, 135] width 173 height 46
click at [857, 130] on div "Bot" at bounding box center [803, 131] width 113 height 14
click at [865, 105] on div "home_2 Start point Welcome message block_bot_response Bot Response ✨ Main menu …" at bounding box center [453, 228] width 857 height 409
click at [863, 126] on div "more_vert close Bot Online" at bounding box center [784, 135] width 173 height 46
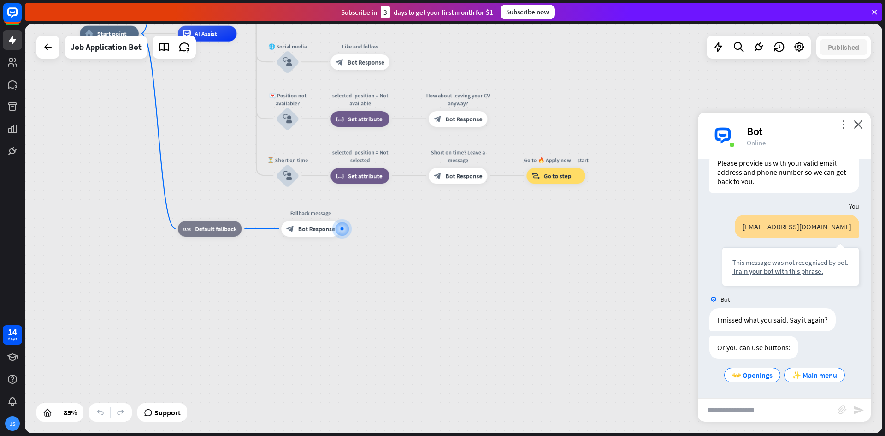
click at [863, 126] on div "more_vert close Bot Online" at bounding box center [784, 135] width 173 height 46
click at [864, 126] on div "more_vert close Bot Online" at bounding box center [784, 135] width 173 height 46
click at [864, 127] on div "more_vert close Bot Online" at bounding box center [784, 135] width 173 height 46
click at [858, 125] on icon "close" at bounding box center [858, 124] width 9 height 9
